Goal: Information Seeking & Learning: Learn about a topic

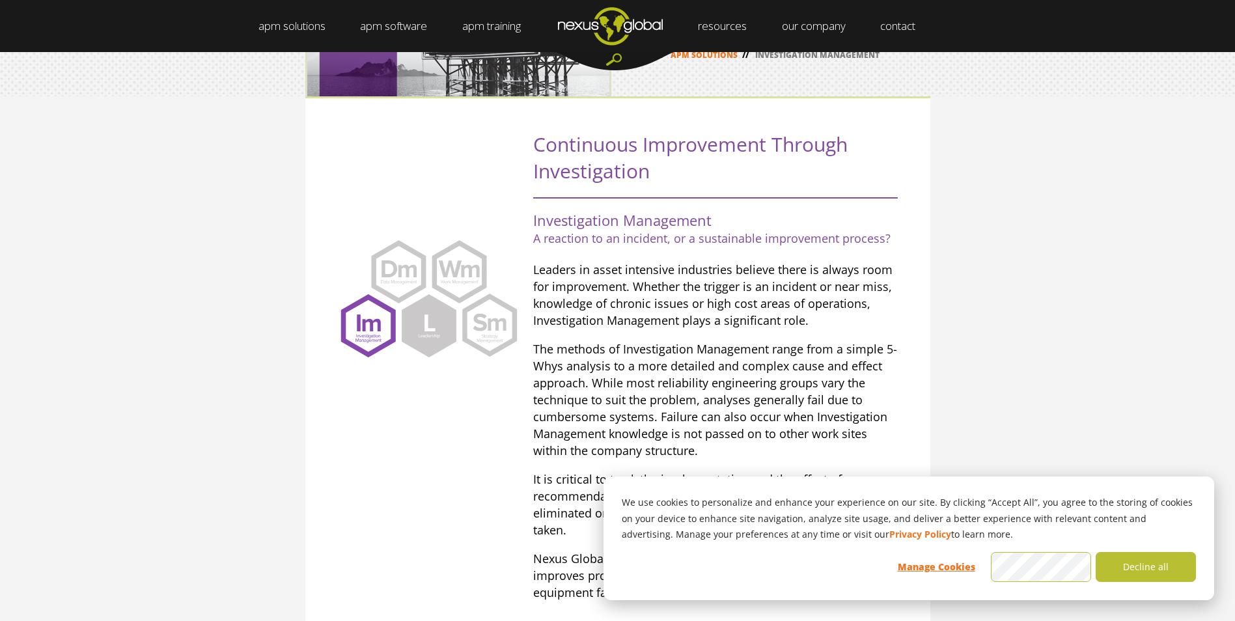
scroll to position [83, 0]
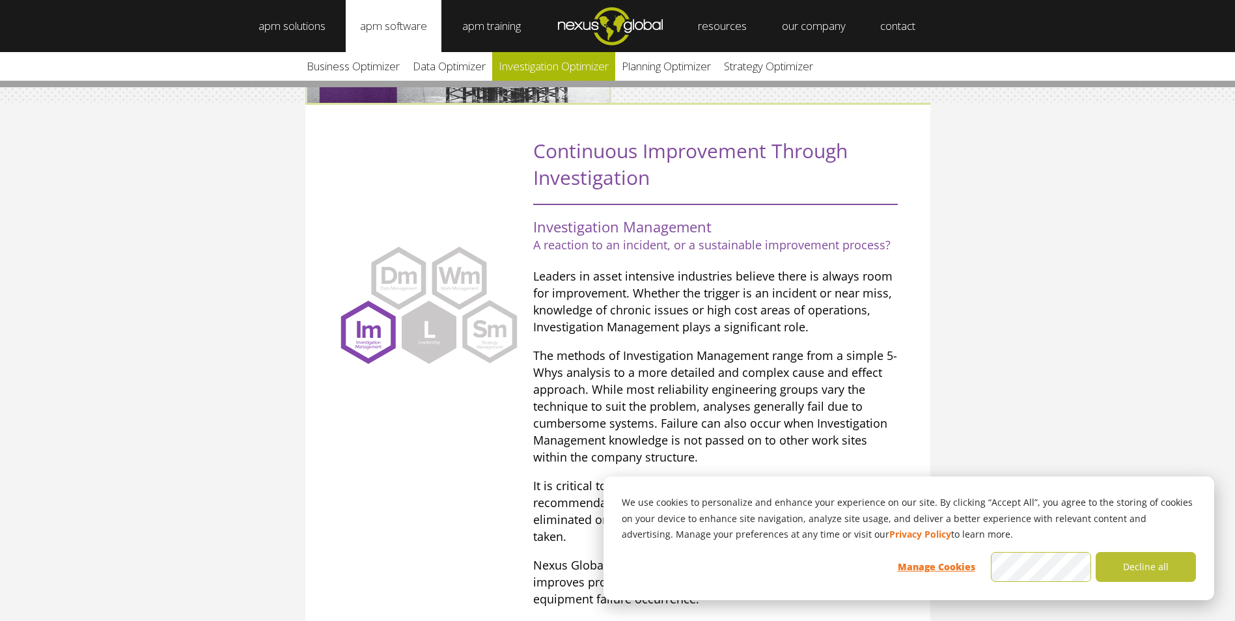
click at [596, 66] on link "Investigation Optimizer" at bounding box center [553, 66] width 123 height 29
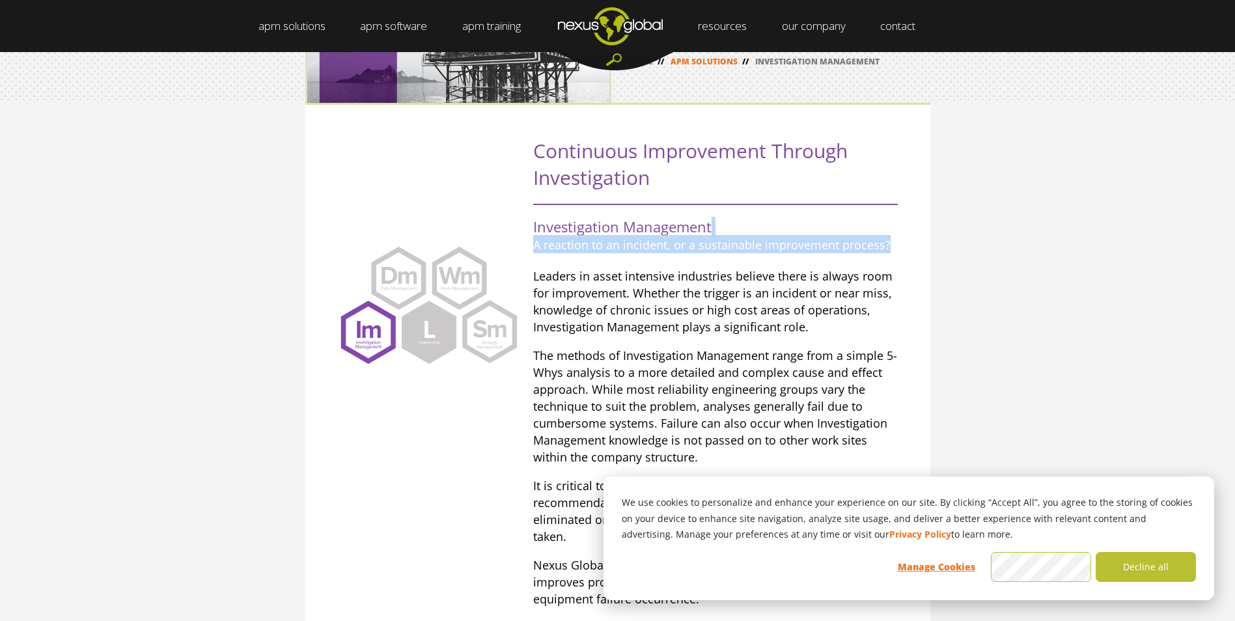
click at [978, 235] on div ".st0 { fill: #FFFFFF; } .st1 { display: none; fill: #CAC8C8; } .st2 { fill: #CA…" at bounding box center [617, 371] width 1235 height 537
drag, startPoint x: 978, startPoint y: 235, endPoint x: 1013, endPoint y: 307, distance: 79.5
click at [1012, 301] on div ".st0 { fill: #FFFFFF; } .st1 { display: none; fill: #CAC8C8; } .st2 { fill: #CA…" at bounding box center [617, 371] width 1235 height 537
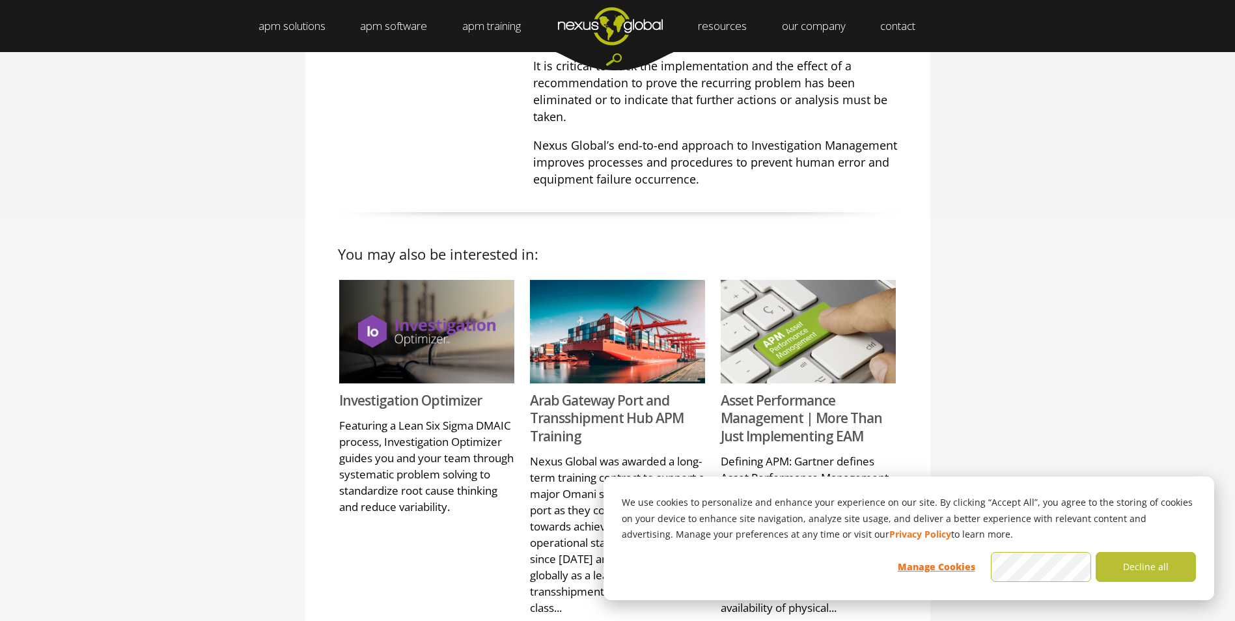
scroll to position [0, 0]
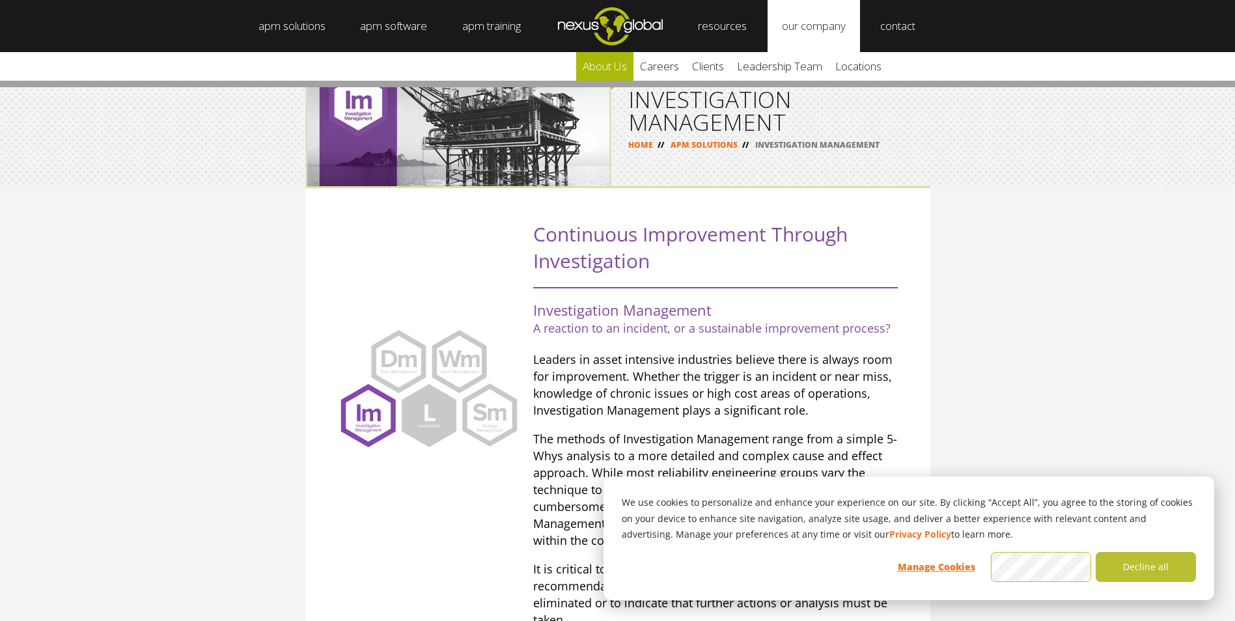
click at [602, 64] on link "about us" at bounding box center [604, 66] width 57 height 29
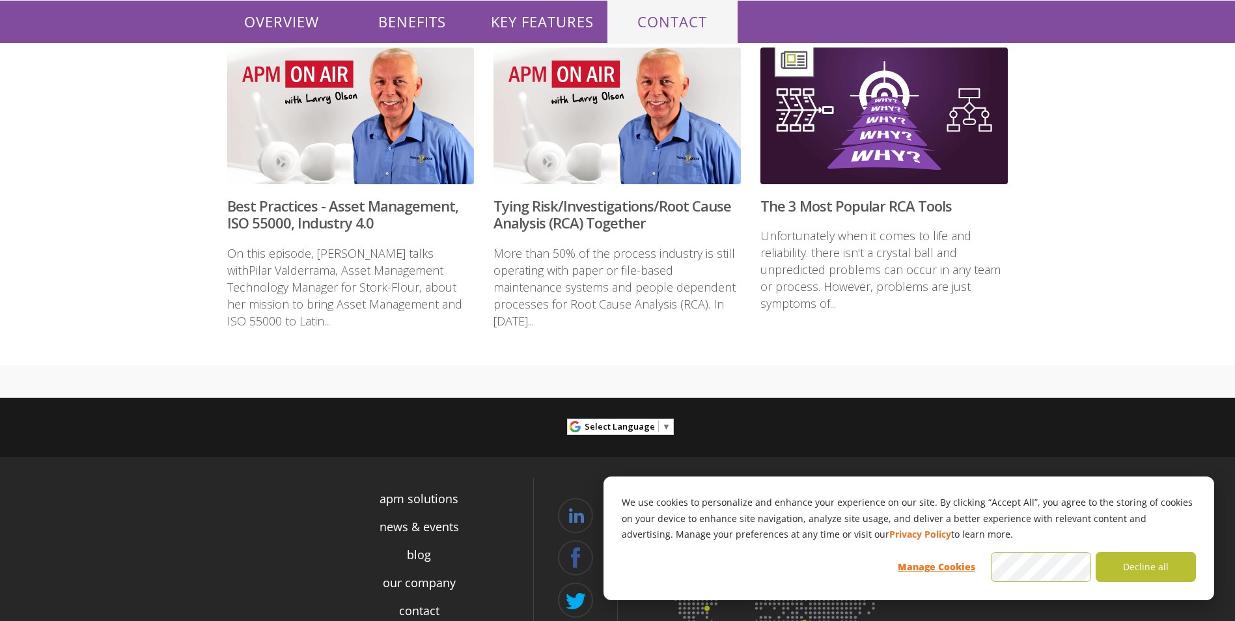
scroll to position [3061, 0]
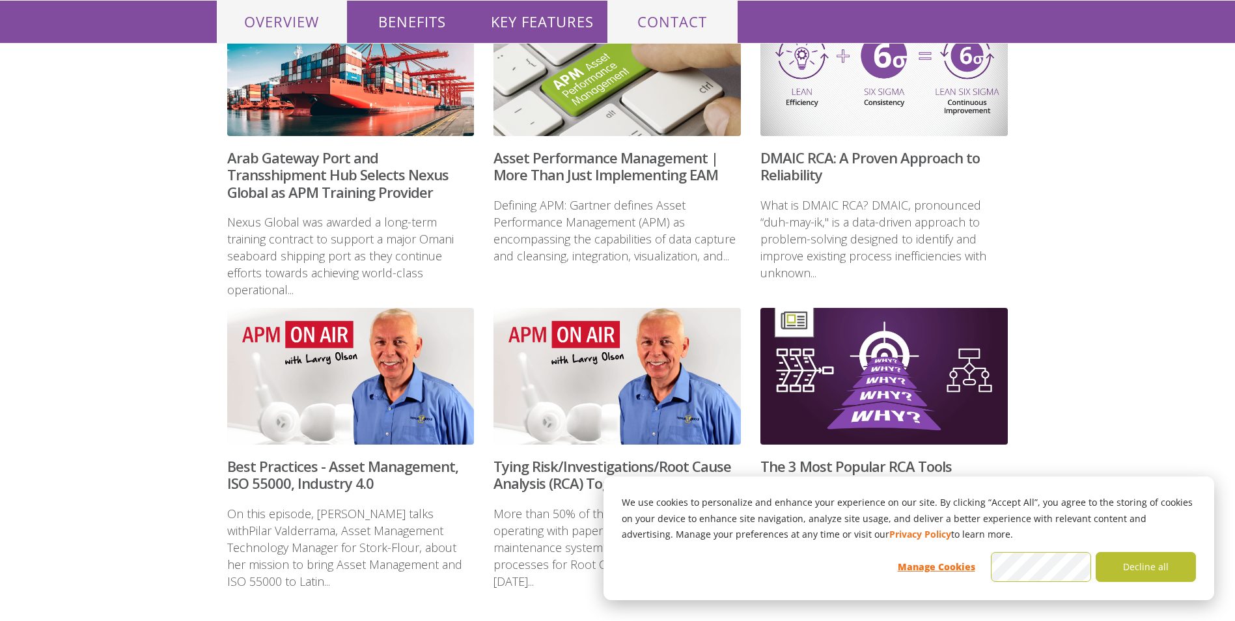
click at [273, 16] on p "OVERVIEW" at bounding box center [282, 22] width 130 height 42
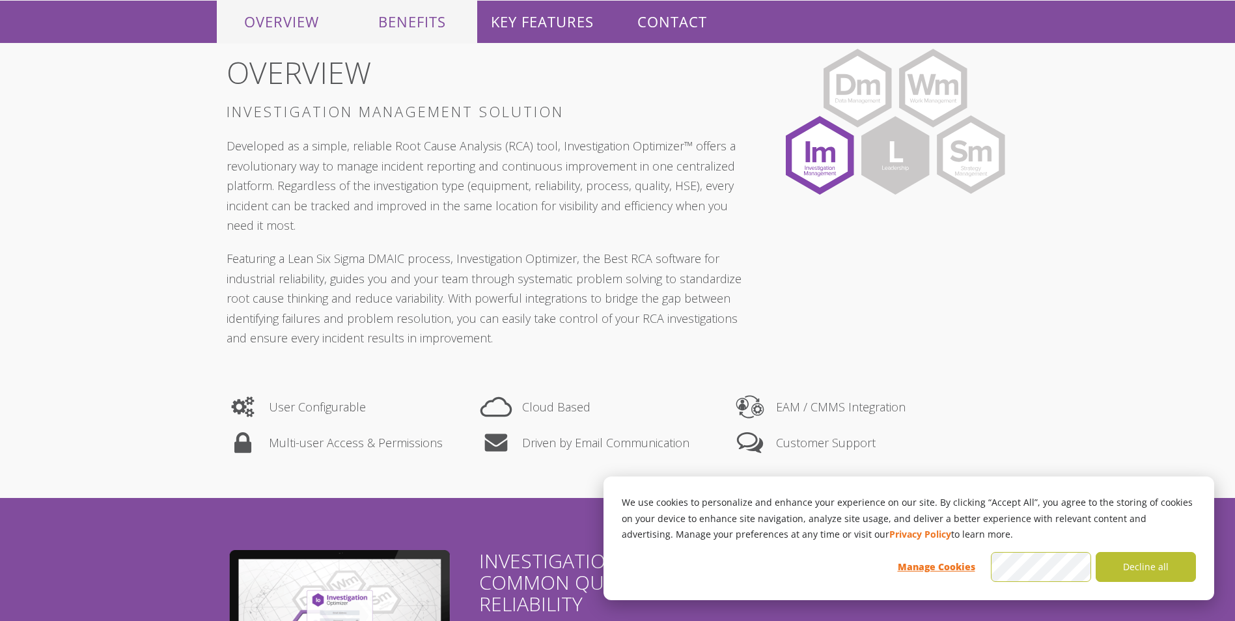
click at [392, 18] on p "BENEFITS" at bounding box center [412, 22] width 130 height 42
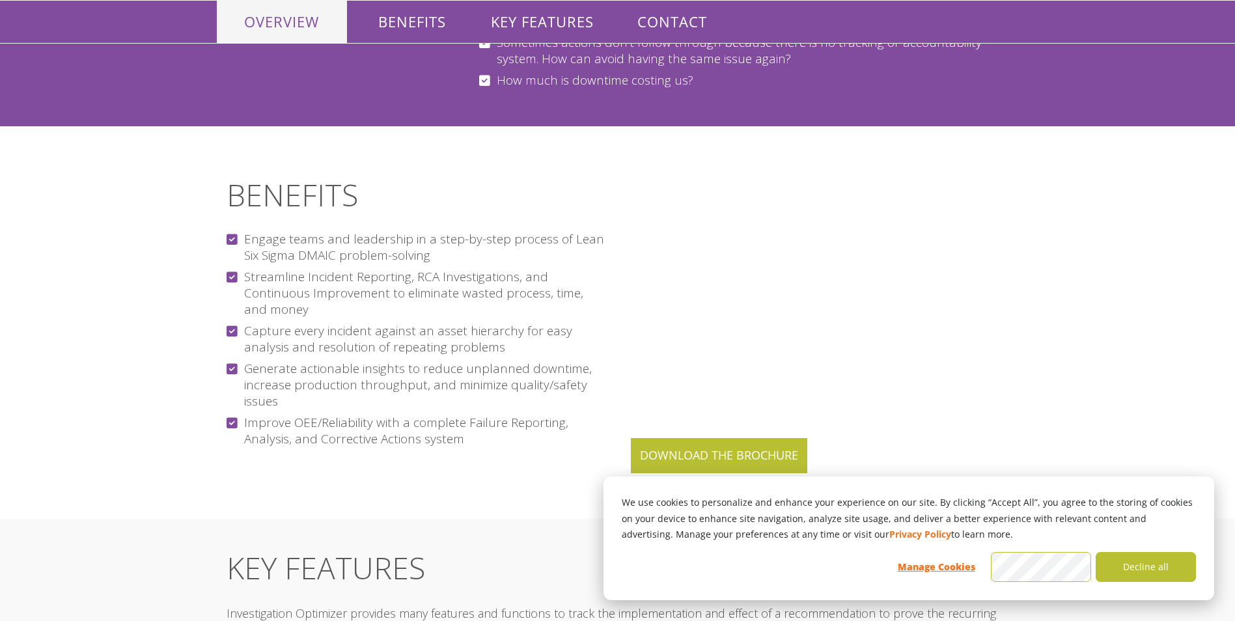
click at [290, 23] on p "OVERVIEW" at bounding box center [282, 22] width 130 height 42
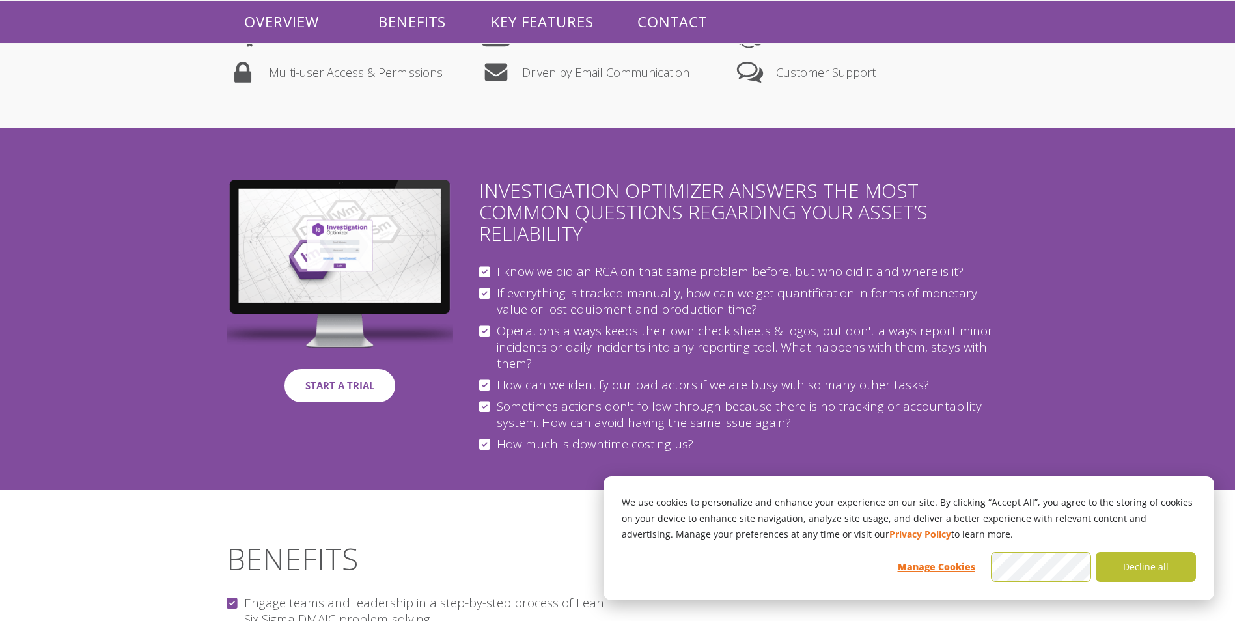
scroll to position [577, 0]
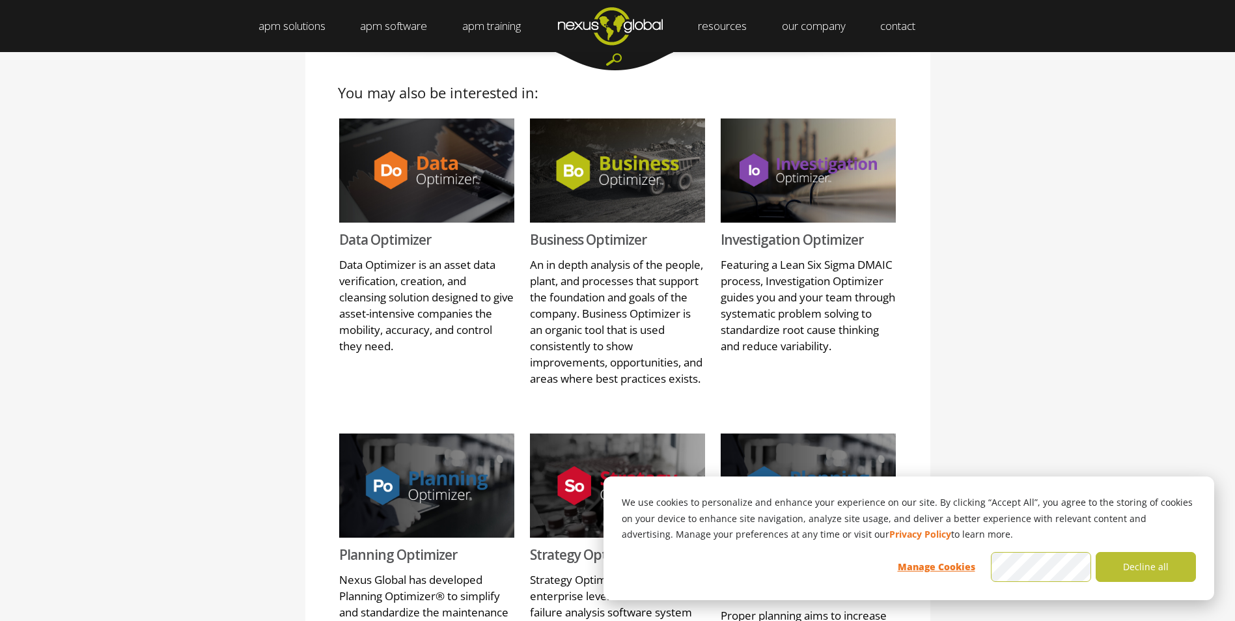
scroll to position [1042, 0]
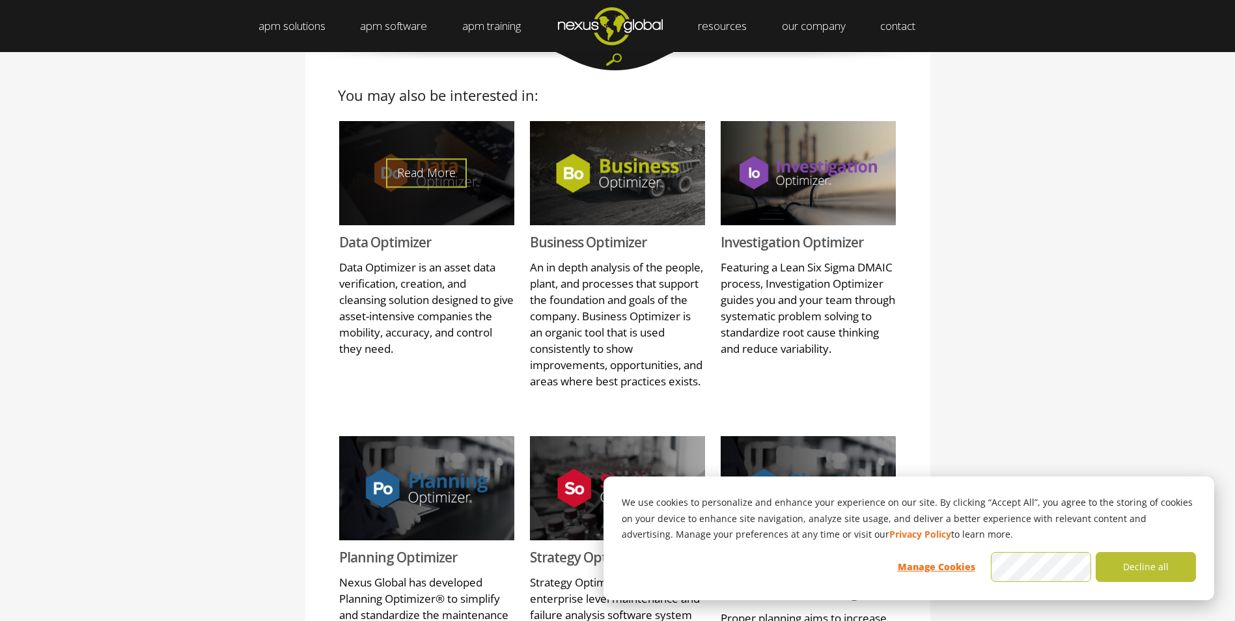
drag, startPoint x: 427, startPoint y: 159, endPoint x: 430, endPoint y: 165, distance: 7.6
click at [427, 159] on link "Read More" at bounding box center [426, 172] width 81 height 29
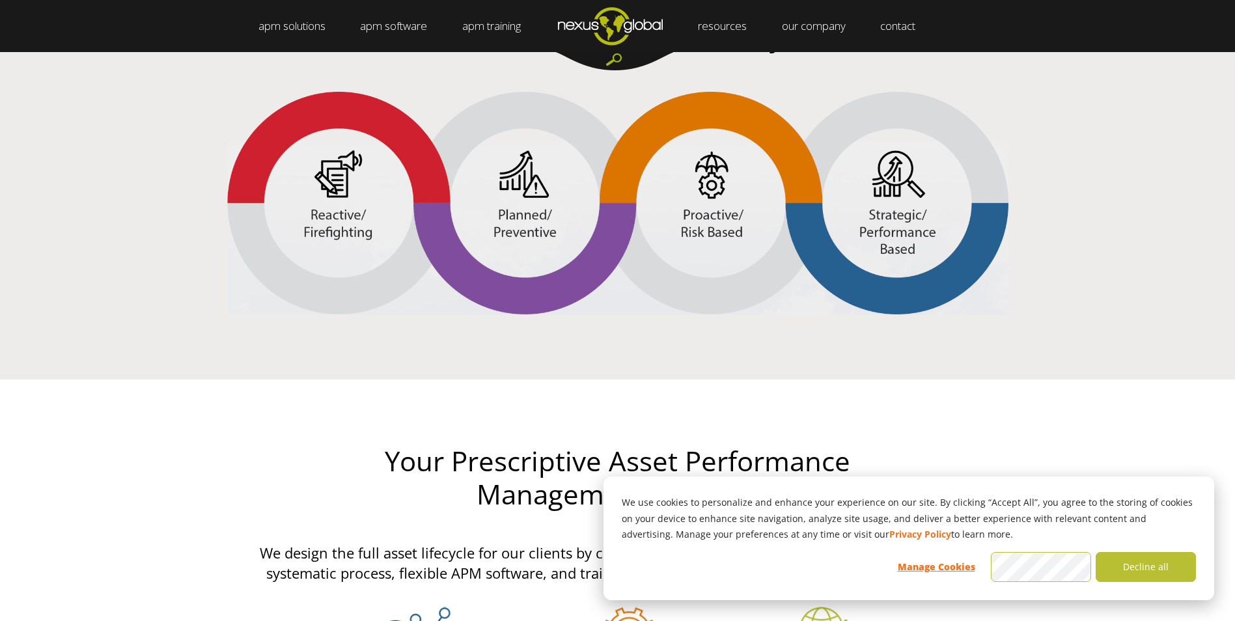
scroll to position [2214, 0]
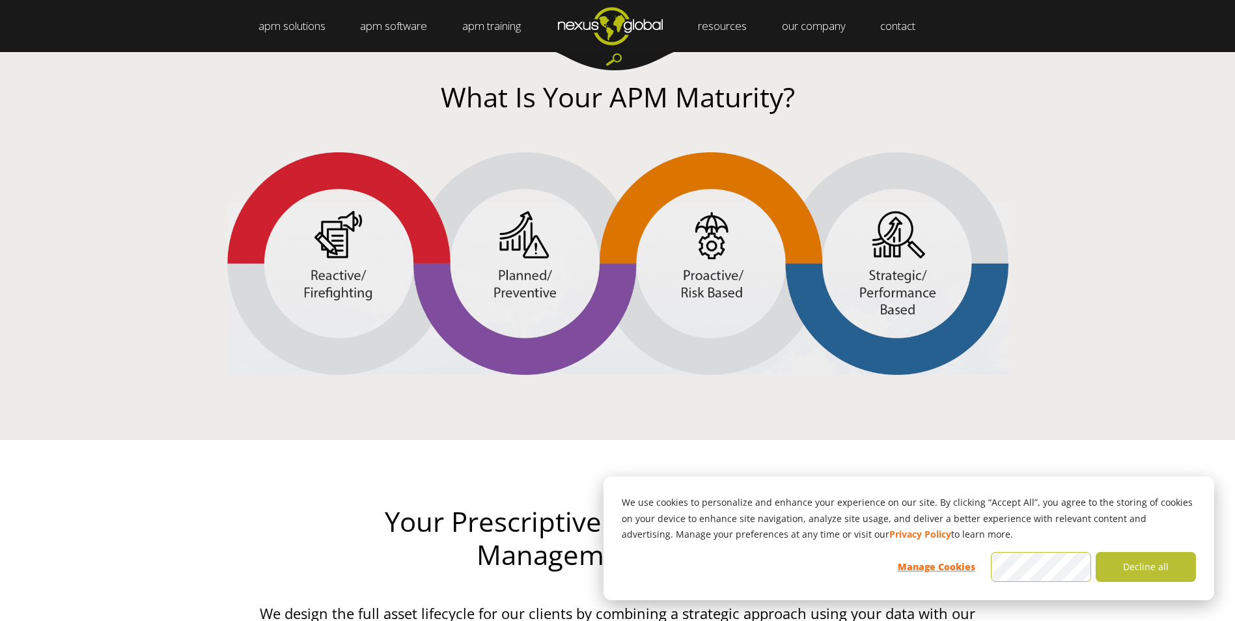
drag, startPoint x: 751, startPoint y: 241, endPoint x: 290, endPoint y: 197, distance: 463.1
click at [290, 197] on div at bounding box center [617, 296] width 1235 height 288
click at [1078, 201] on div at bounding box center [617, 296] width 1235 height 288
drag, startPoint x: 1127, startPoint y: 238, endPoint x: 124, endPoint y: 185, distance: 1004.3
click at [124, 185] on div at bounding box center [617, 296] width 1235 height 288
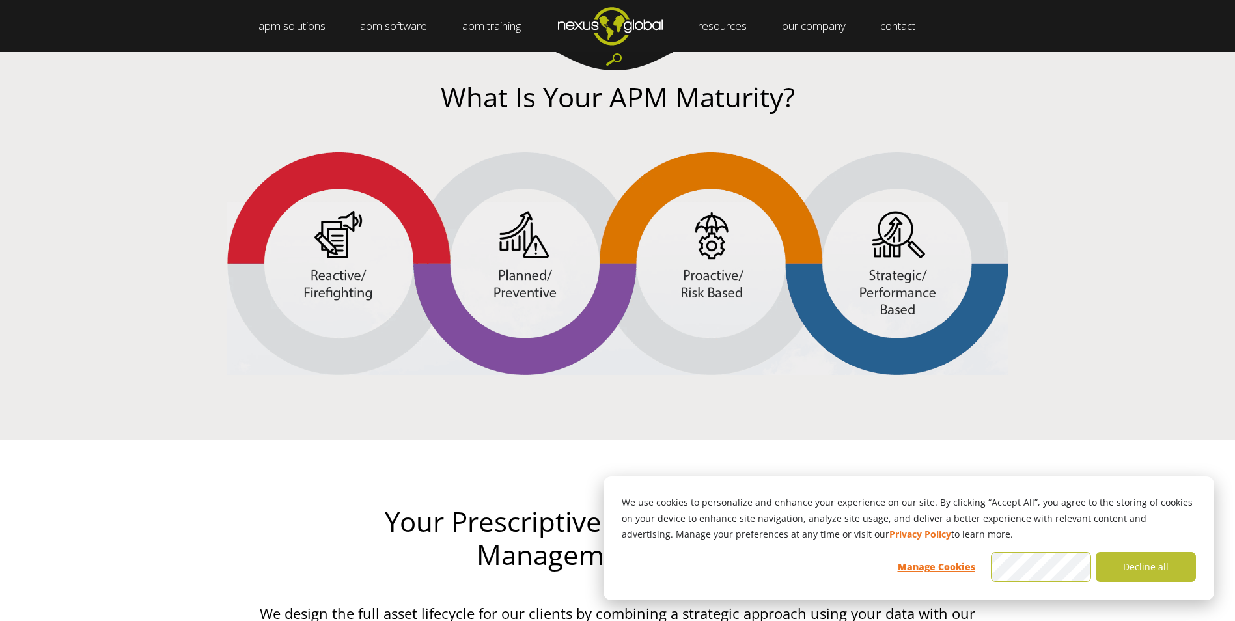
drag, startPoint x: 124, startPoint y: 185, endPoint x: 145, endPoint y: 184, distance: 20.2
click at [145, 184] on div at bounding box center [617, 296] width 1235 height 288
drag, startPoint x: 145, startPoint y: 184, endPoint x: 811, endPoint y: 128, distance: 668.6
click at [811, 128] on div "What Is Your APM Maturity?" at bounding box center [617, 113] width 729 height 65
